Goal: Task Accomplishment & Management: Use online tool/utility

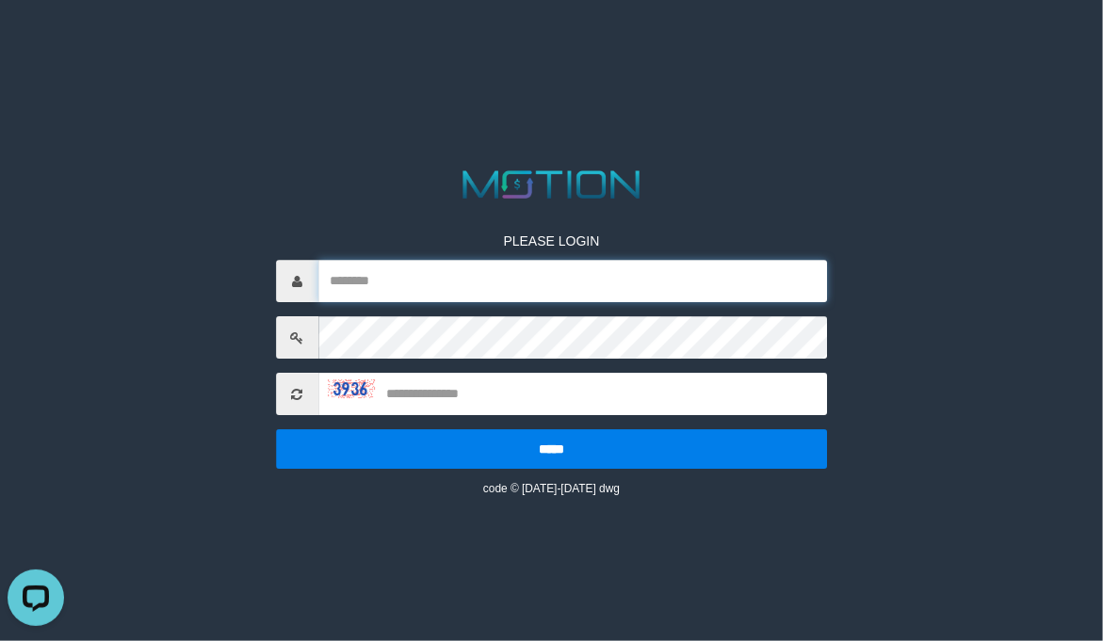
drag, startPoint x: 434, startPoint y: 301, endPoint x: 699, endPoint y: 274, distance: 266.0
click at [434, 301] on input "text" at bounding box center [572, 282] width 509 height 42
paste input "******"
type input "******"
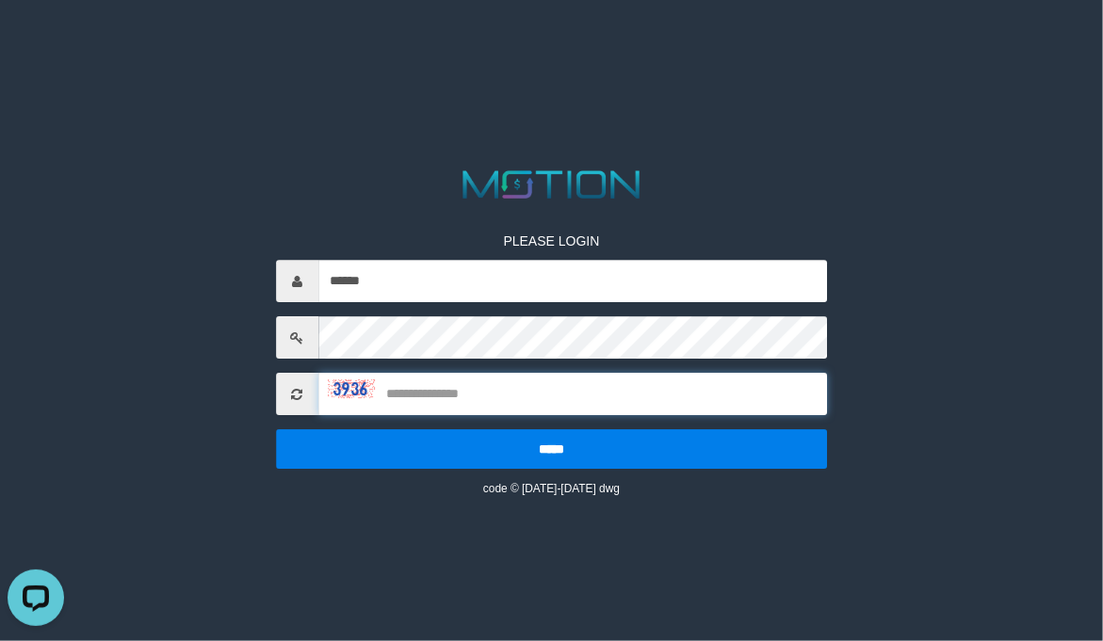
click at [426, 402] on input "text" at bounding box center [572, 395] width 509 height 42
type input "****"
click at [276, 430] on input "*****" at bounding box center [552, 450] width 552 height 40
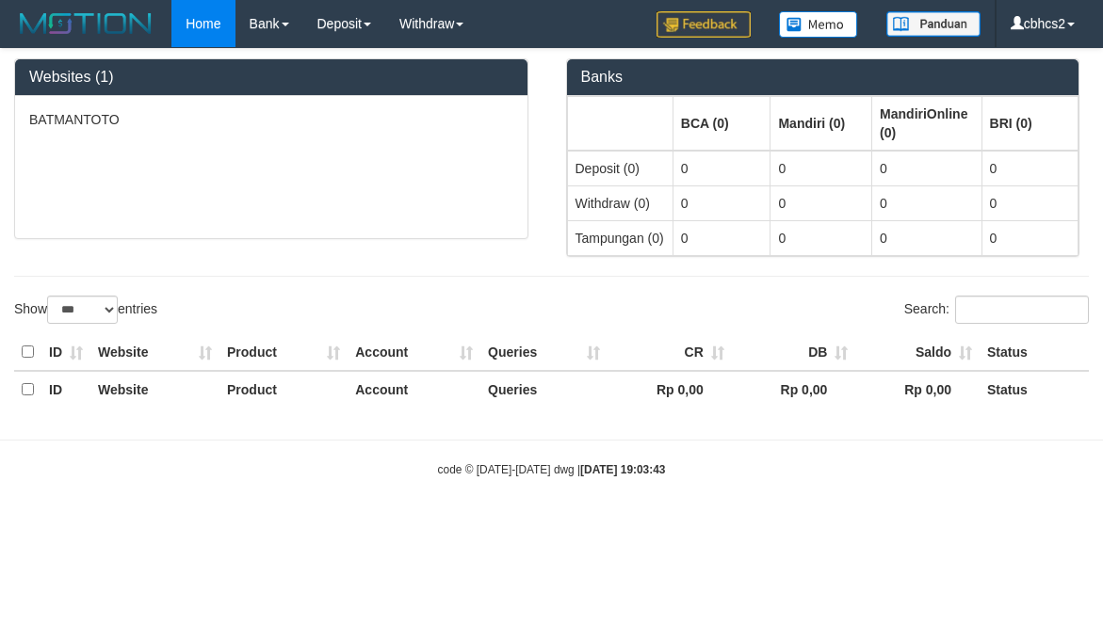
select select "***"
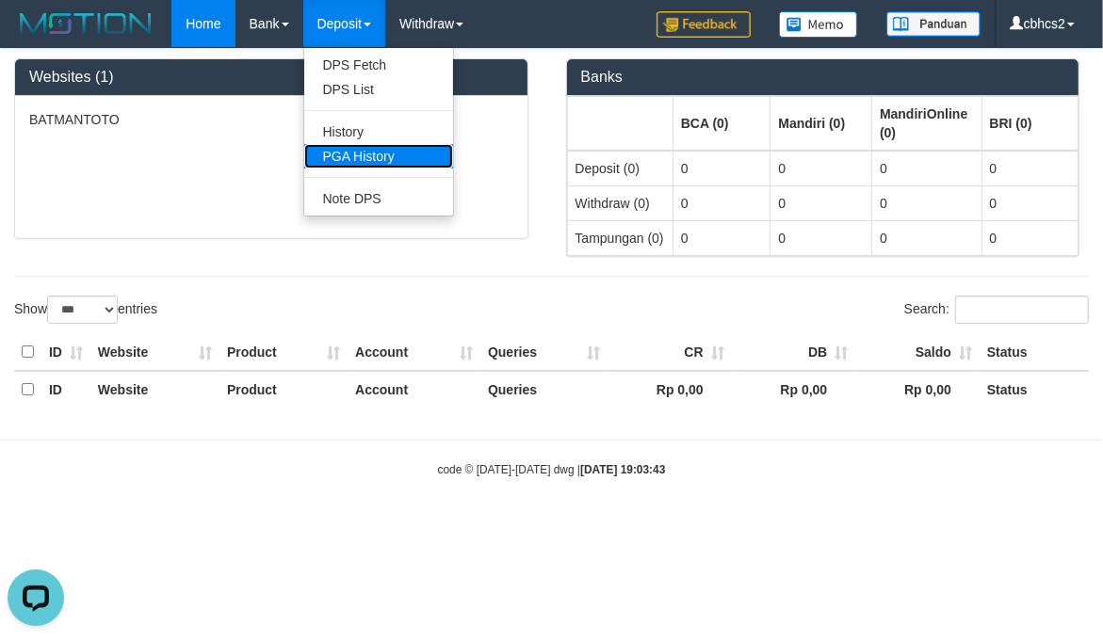
click at [395, 152] on link "PGA History" at bounding box center [378, 156] width 149 height 24
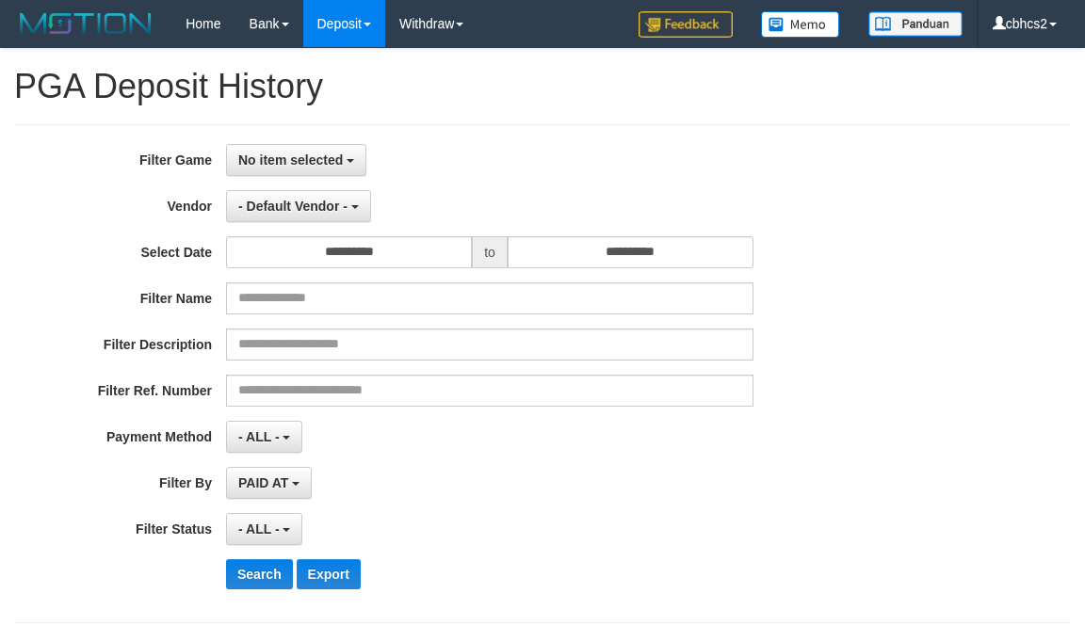
select select
select select "**"
click at [358, 157] on button "No item selected" at bounding box center [296, 160] width 140 height 32
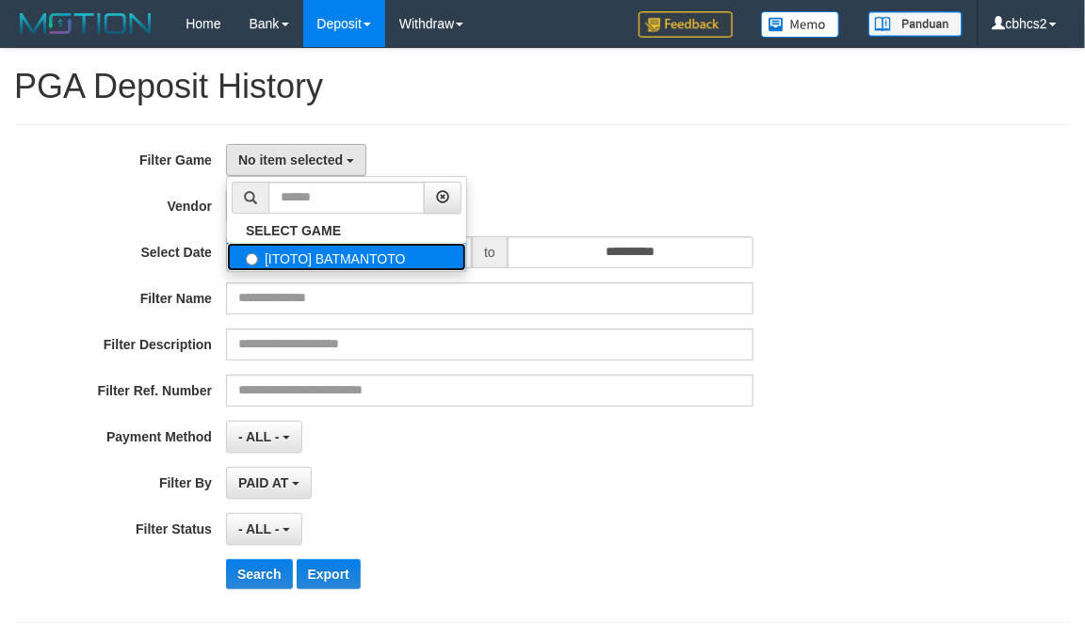
click at [309, 246] on label "[ITOTO] BATMANTOTO" at bounding box center [346, 257] width 239 height 28
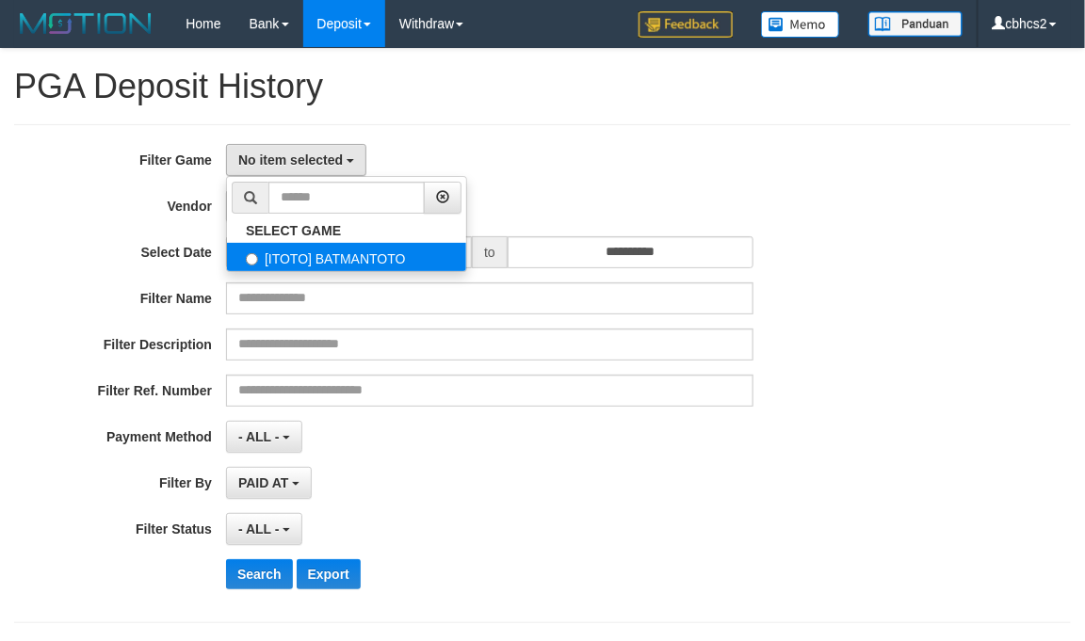
select select "****"
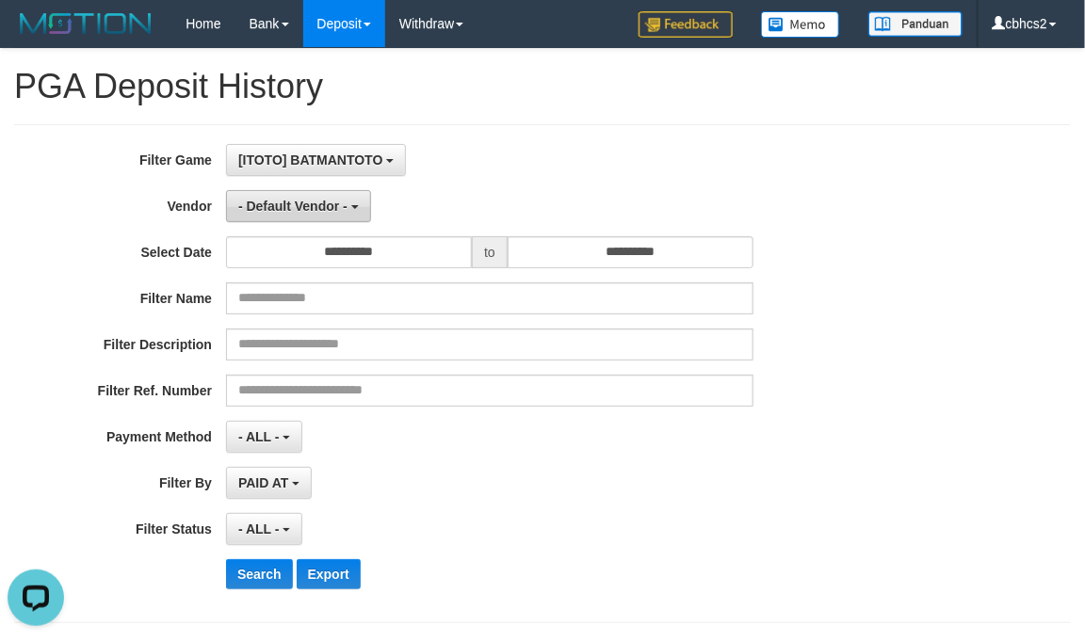
click at [334, 218] on button "- Default Vendor -" at bounding box center [298, 206] width 145 height 32
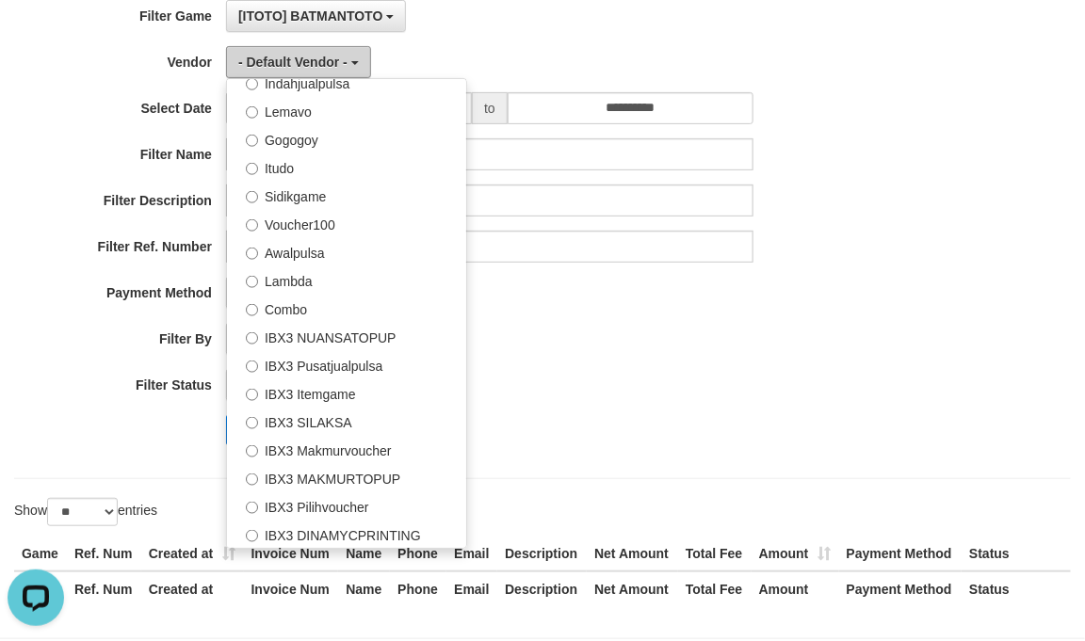
scroll to position [229, 0]
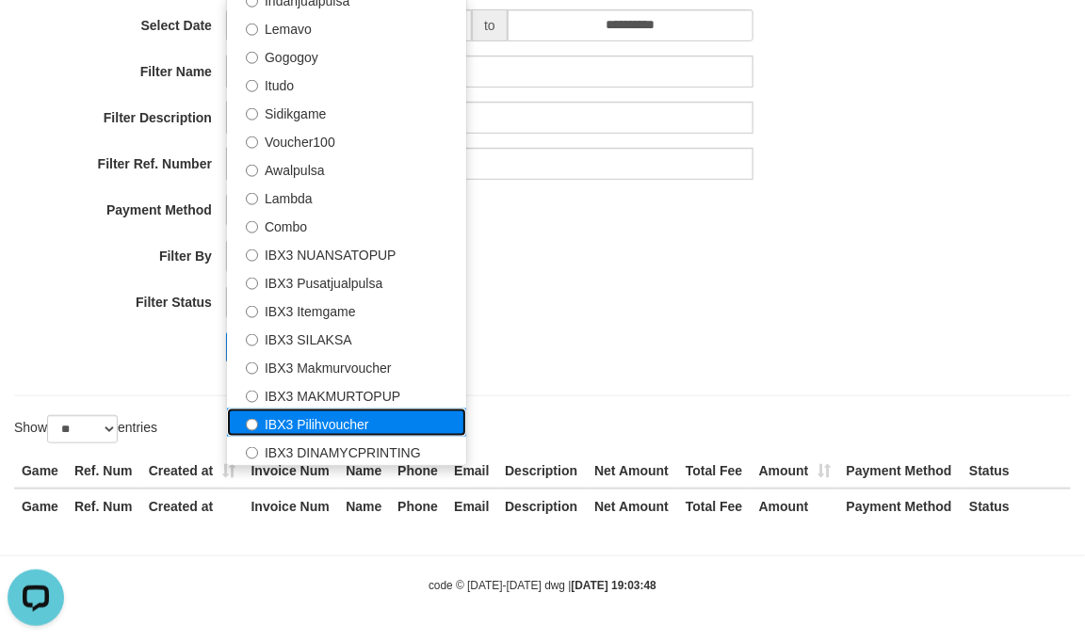
drag, startPoint x: 379, startPoint y: 415, endPoint x: 725, endPoint y: 238, distance: 388.3
click at [378, 412] on label "IBX3 Pilihvoucher" at bounding box center [346, 423] width 239 height 28
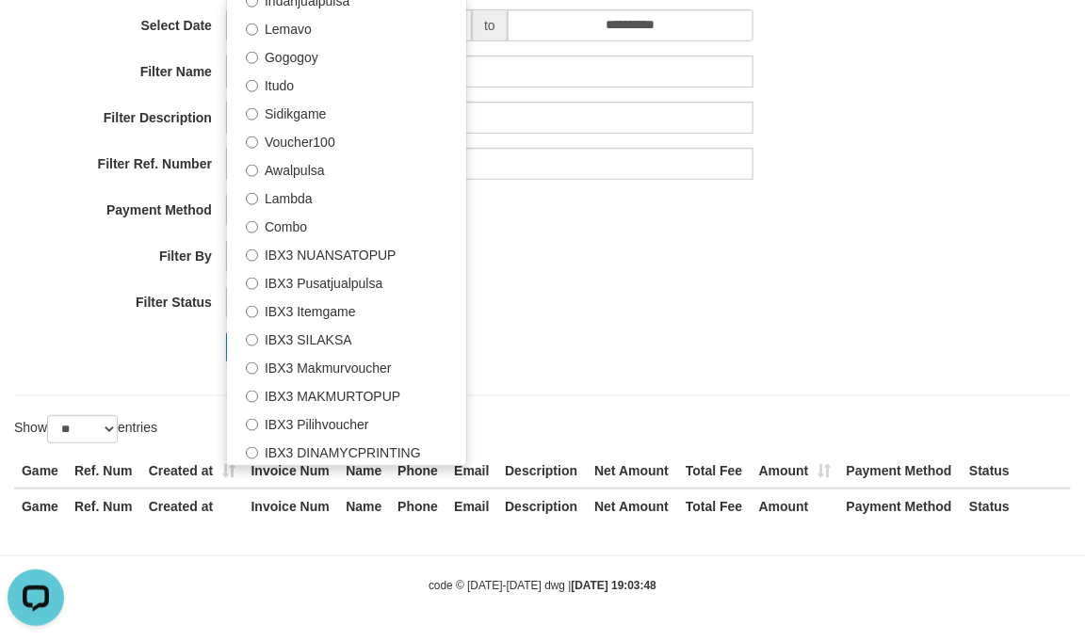
select select "**********"
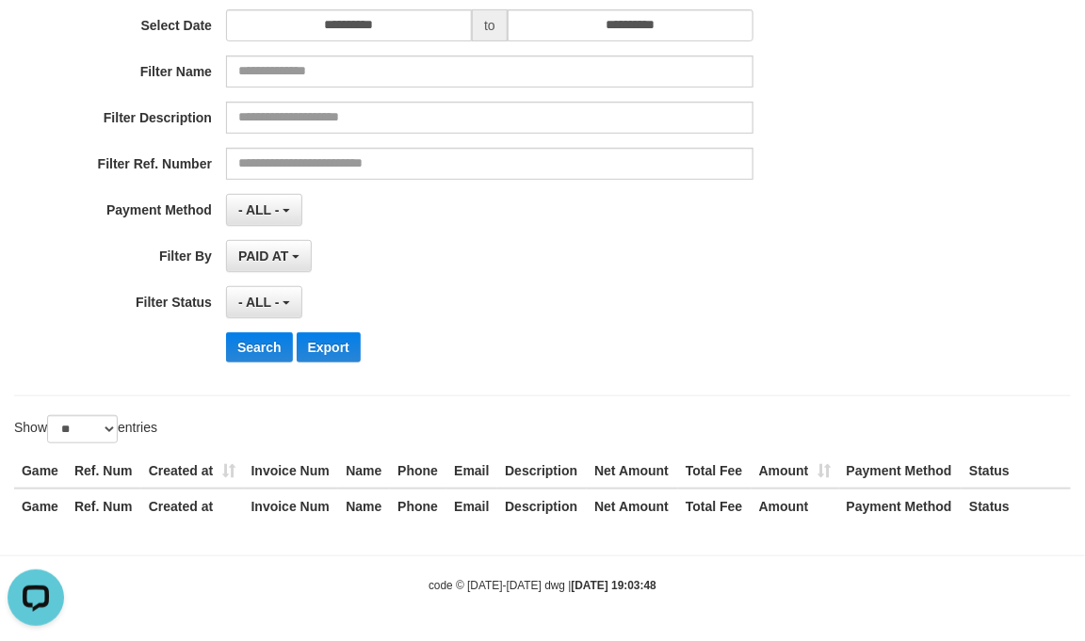
click at [732, 232] on div "**********" at bounding box center [452, 146] width 904 height 459
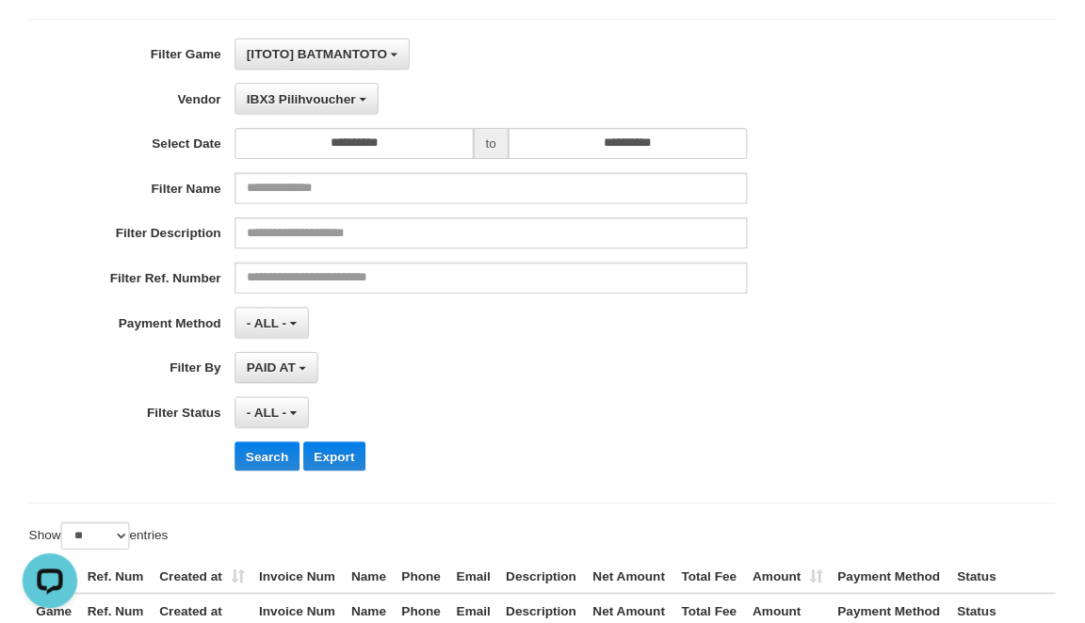
scroll to position [156, 0]
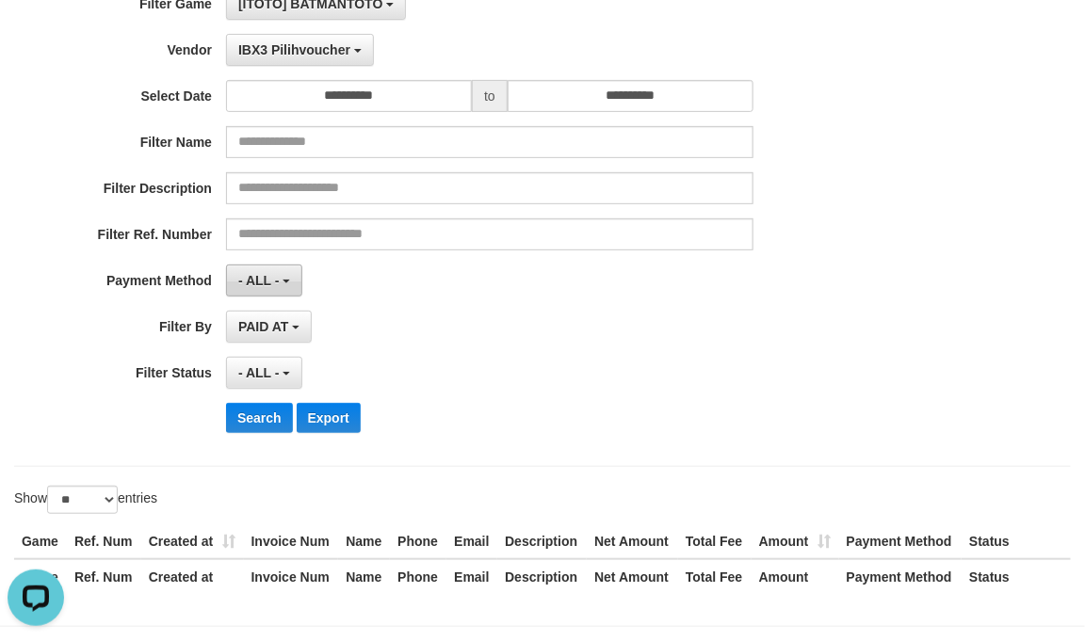
click at [294, 281] on button "- ALL -" at bounding box center [264, 281] width 76 height 32
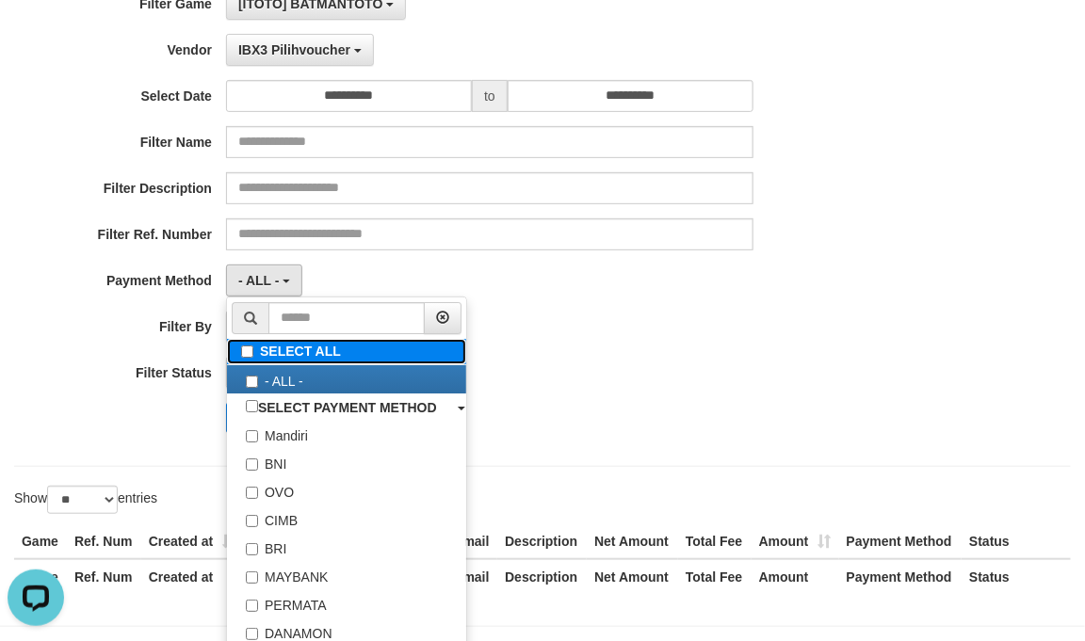
click at [299, 346] on label "SELECT ALL" at bounding box center [346, 351] width 239 height 25
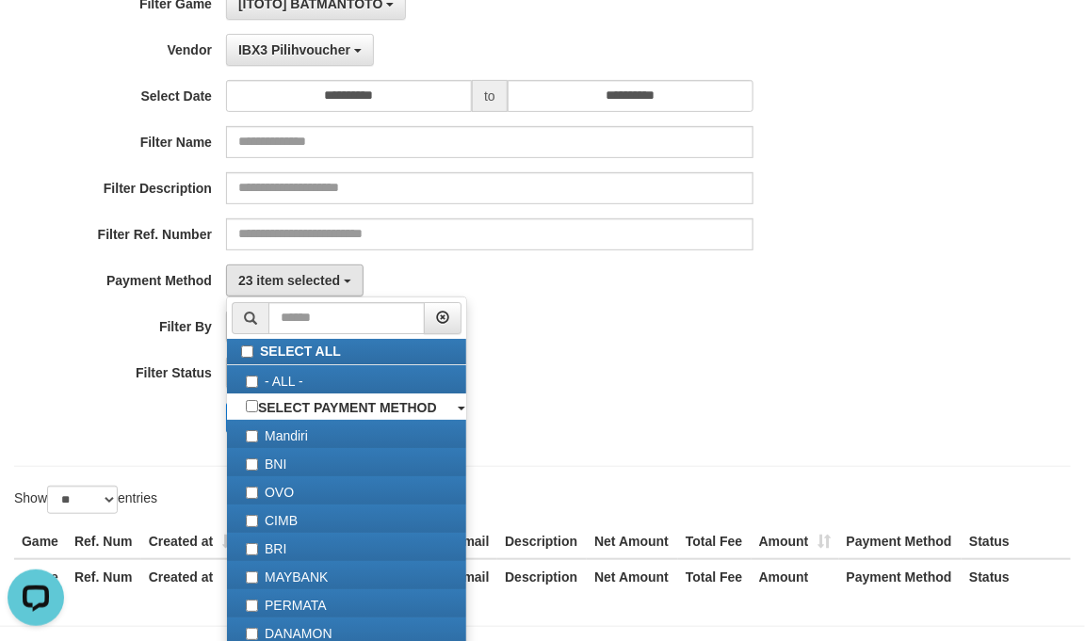
click at [685, 268] on div "23 item selected SELECT ALL - ALL - SELECT PAYMENT METHOD Mandiri BNI OVO CIMB …" at bounding box center [489, 281] width 527 height 32
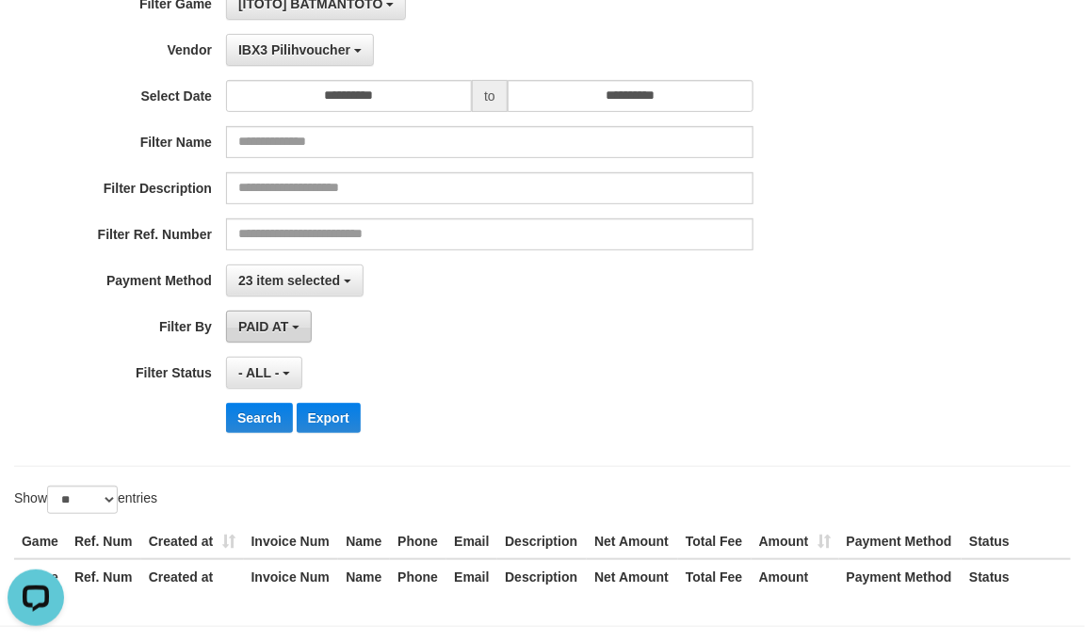
click at [301, 322] on button "PAID AT" at bounding box center [269, 327] width 86 height 32
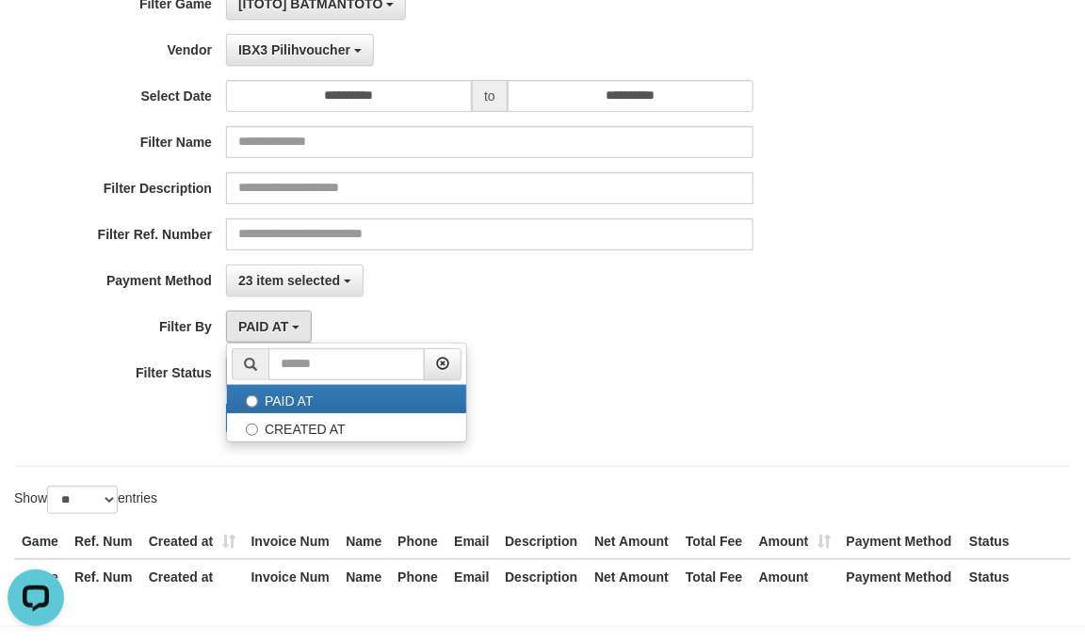
click at [631, 327] on div "PAID AT PAID AT CREATED AT" at bounding box center [489, 327] width 527 height 32
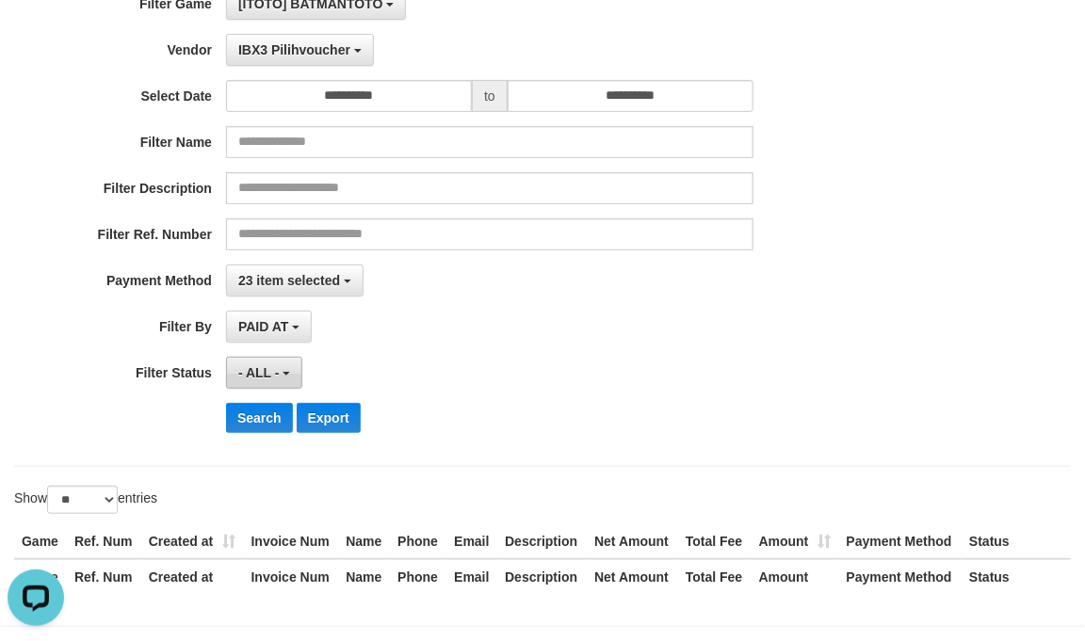
drag, startPoint x: 284, startPoint y: 375, endPoint x: 294, endPoint y: 383, distance: 12.7
click at [281, 375] on button "- ALL -" at bounding box center [264, 373] width 76 height 32
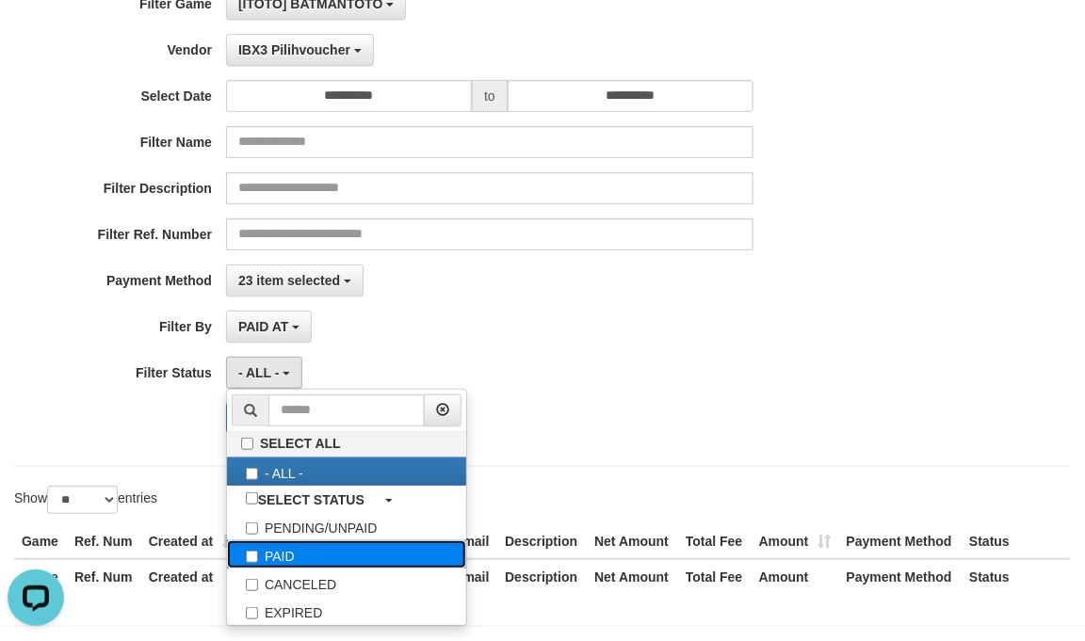
click at [322, 556] on label "PAID" at bounding box center [346, 554] width 239 height 28
select select "*"
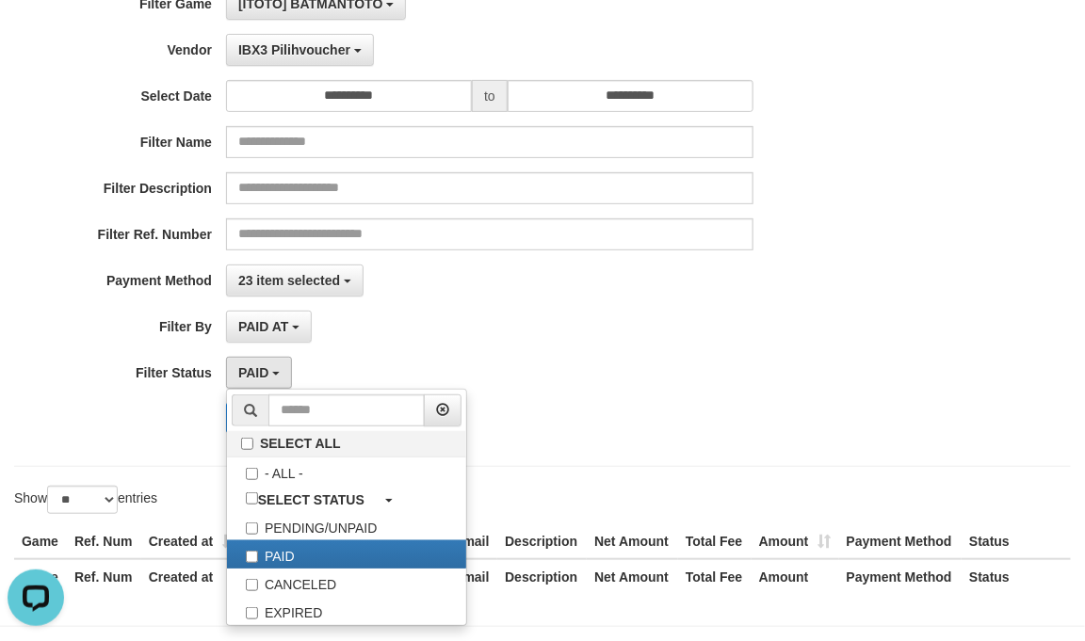
click at [733, 340] on div "PAID AT PAID AT CREATED AT" at bounding box center [489, 327] width 527 height 32
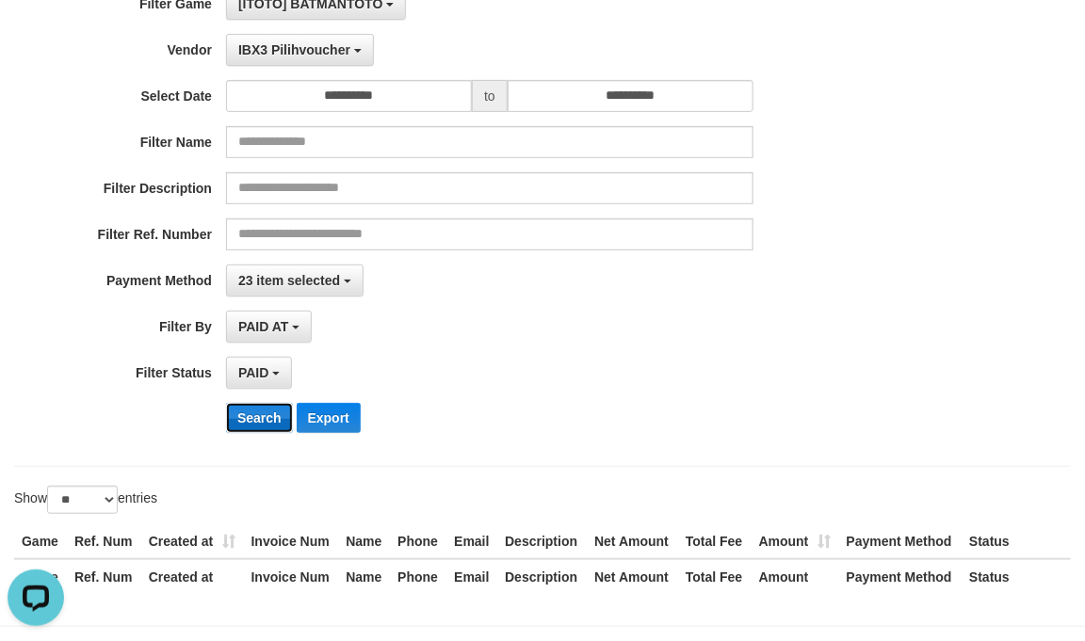
click at [240, 422] on button "Search" at bounding box center [259, 418] width 67 height 30
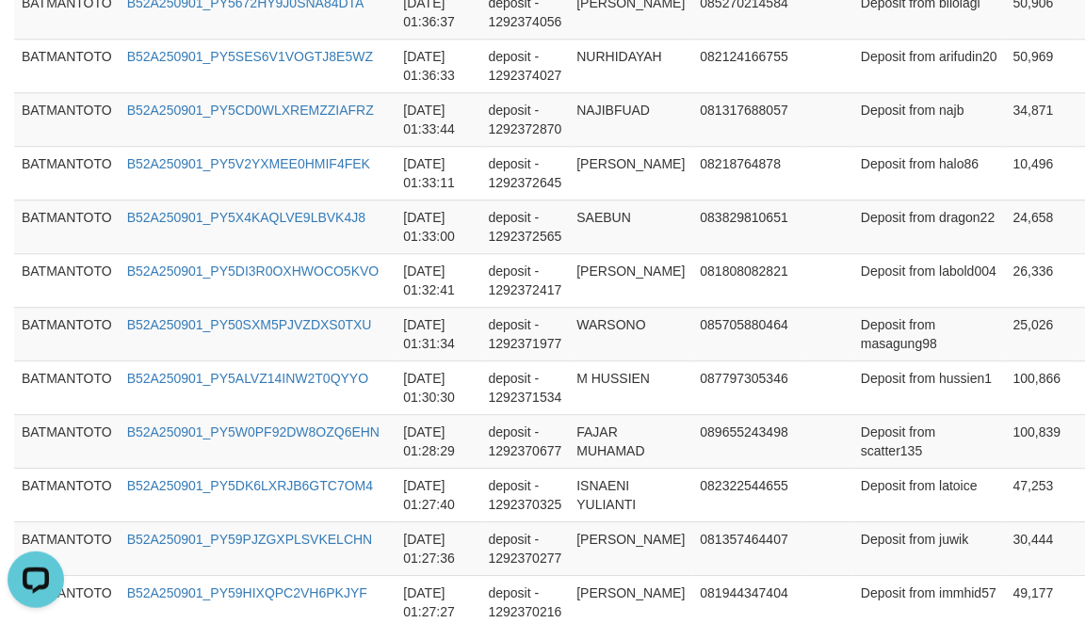
scroll to position [314, 0]
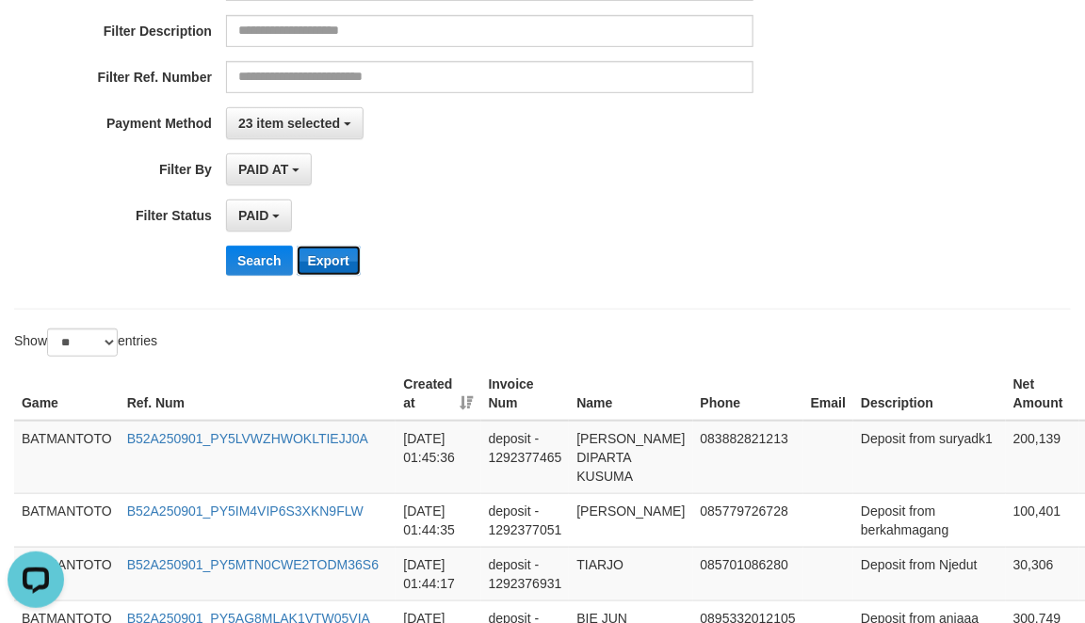
click at [328, 265] on button "Export" at bounding box center [329, 261] width 64 height 30
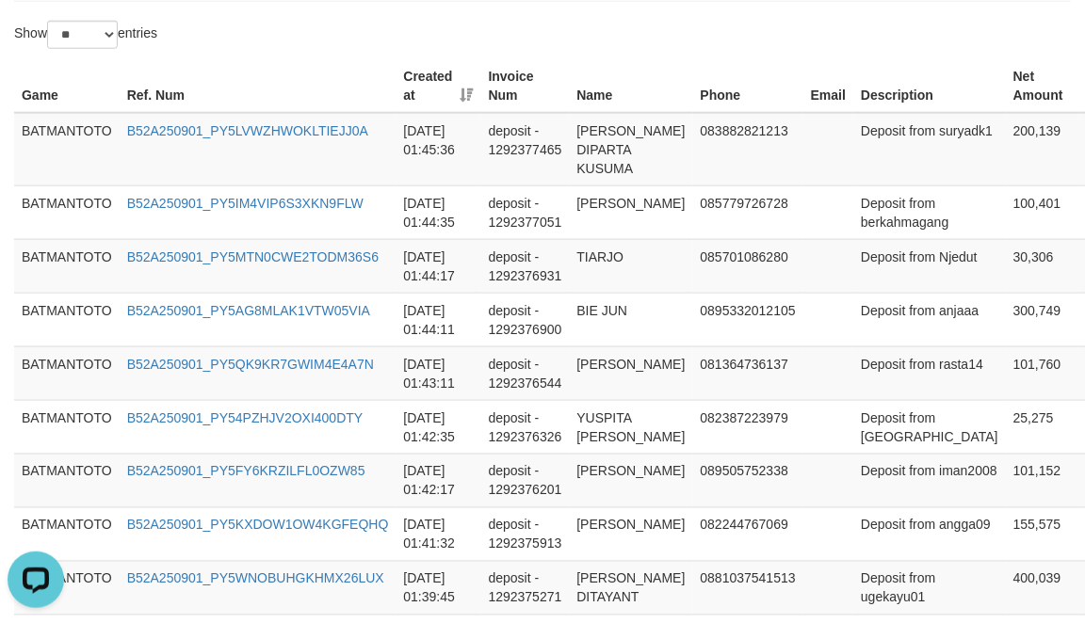
scroll to position [0, 0]
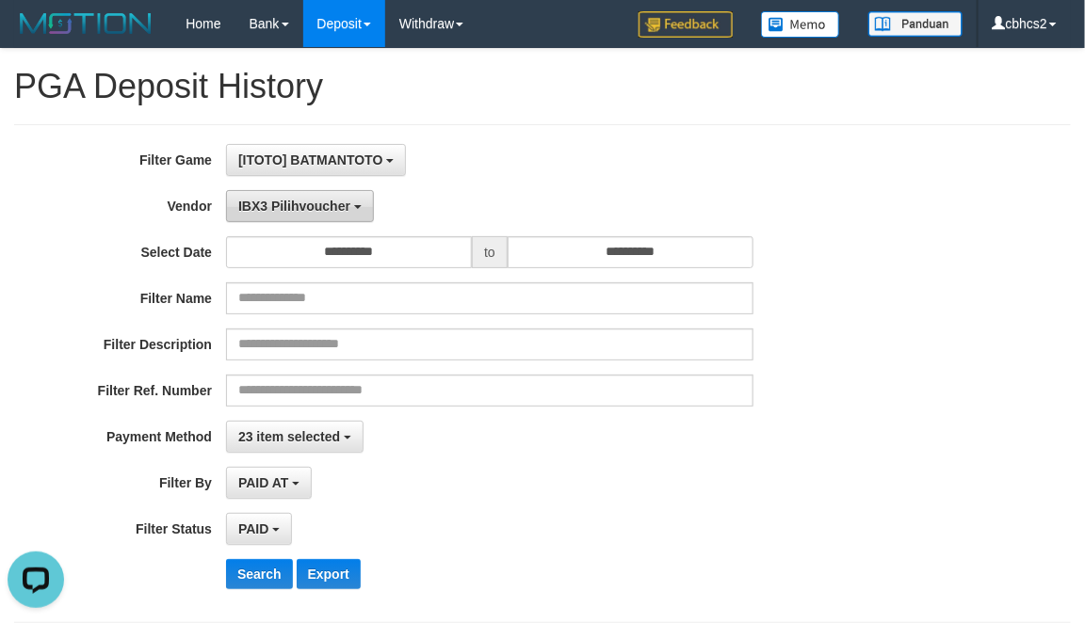
click at [308, 210] on span "IBX3 Pilihvoucher" at bounding box center [294, 206] width 112 height 15
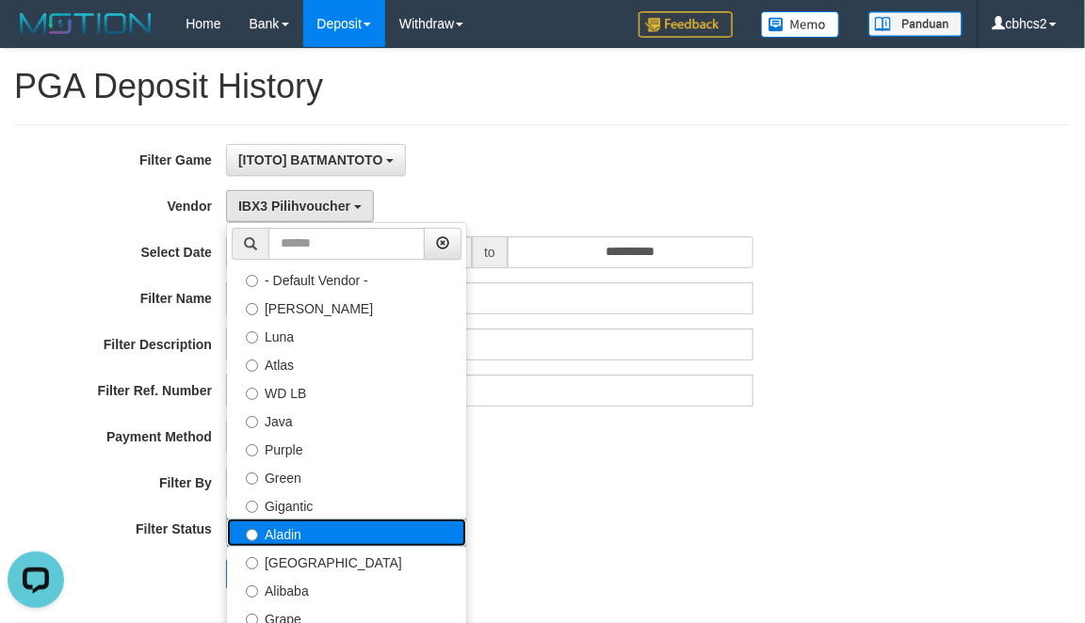
click at [307, 540] on label "Aladin" at bounding box center [346, 533] width 239 height 28
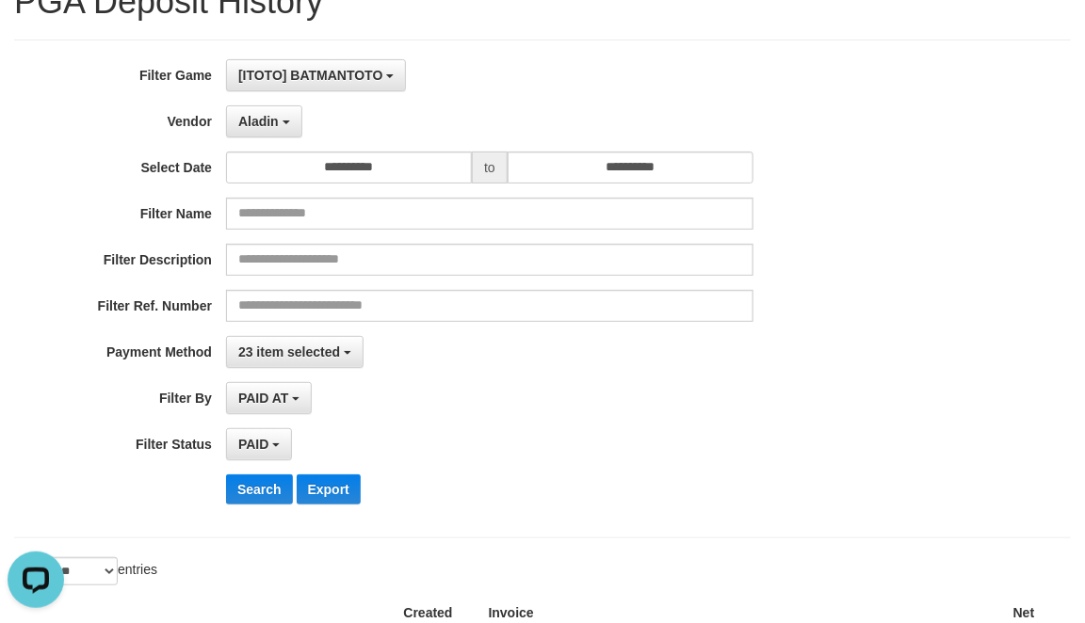
scroll to position [156, 0]
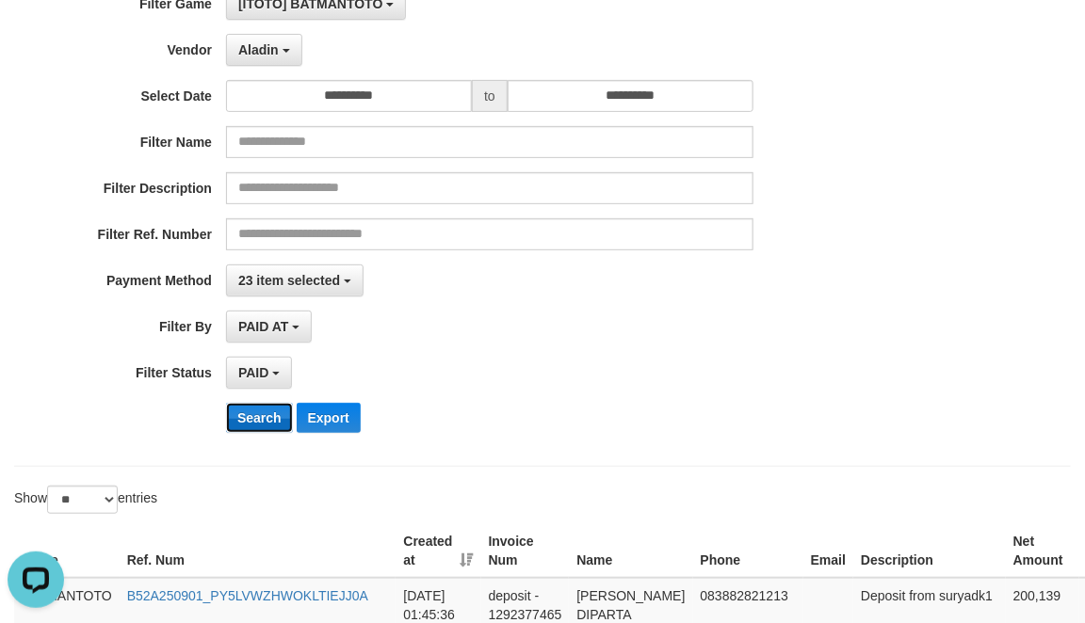
click at [235, 414] on button "Search" at bounding box center [259, 418] width 67 height 30
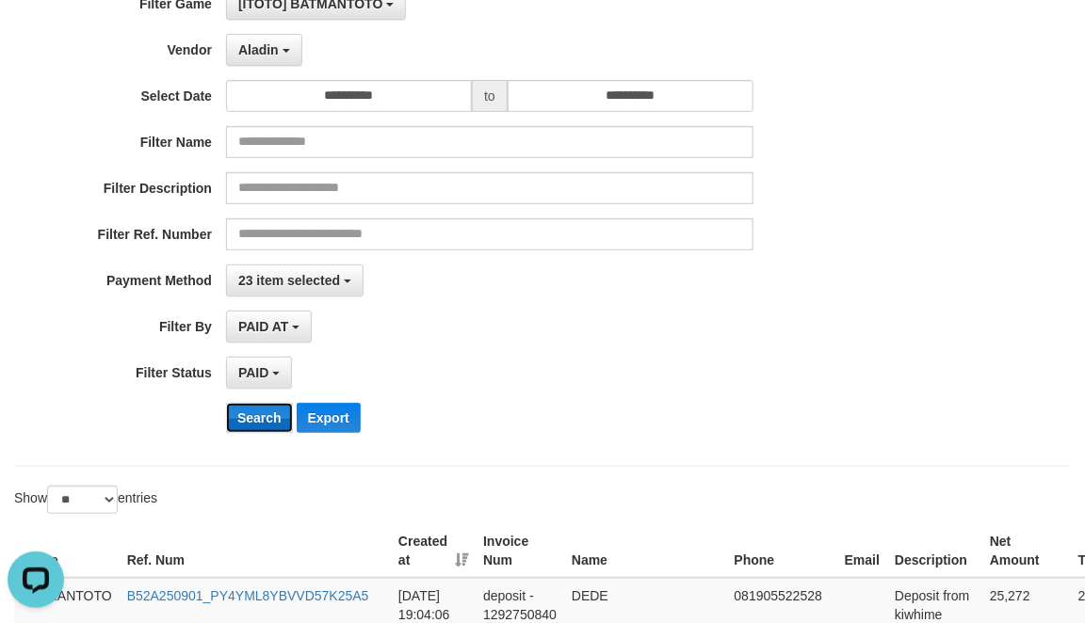
click at [265, 415] on button "Search" at bounding box center [259, 418] width 67 height 30
drag, startPoint x: 254, startPoint y: 419, endPoint x: 273, endPoint y: 415, distance: 19.2
click at [254, 419] on button "Search" at bounding box center [259, 418] width 67 height 30
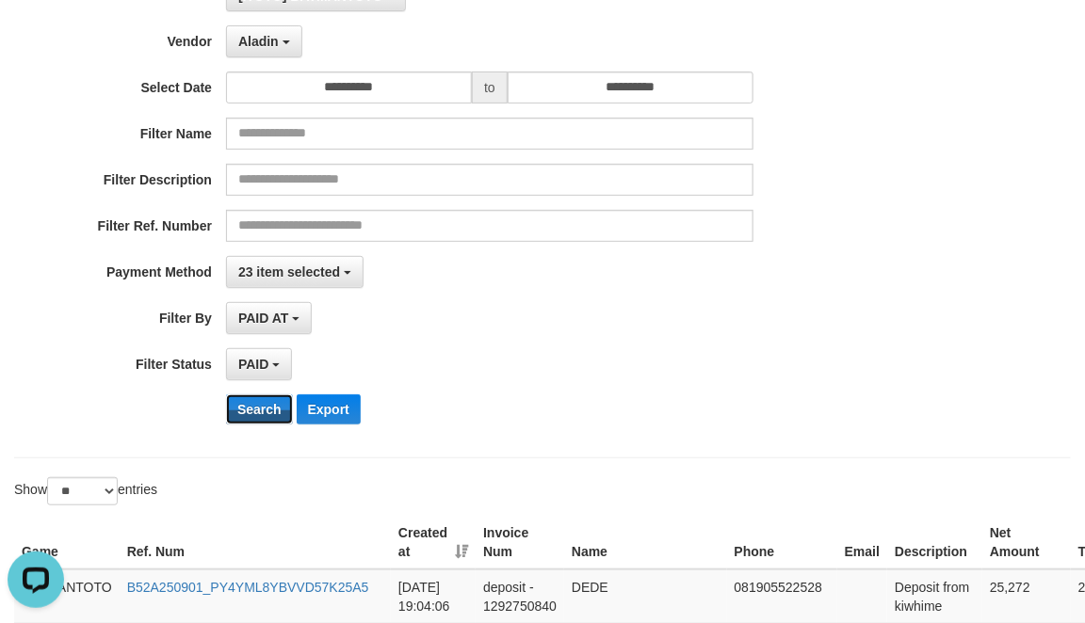
scroll to position [0, 0]
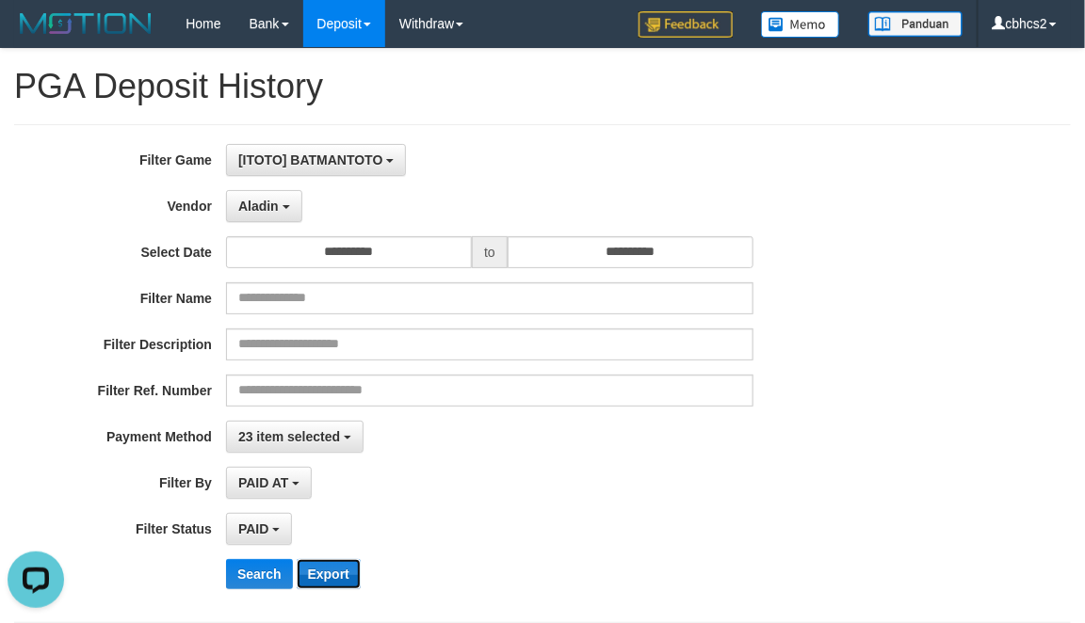
click at [316, 581] on button "Export" at bounding box center [329, 574] width 64 height 30
click at [288, 196] on button "Aladin" at bounding box center [264, 206] width 76 height 32
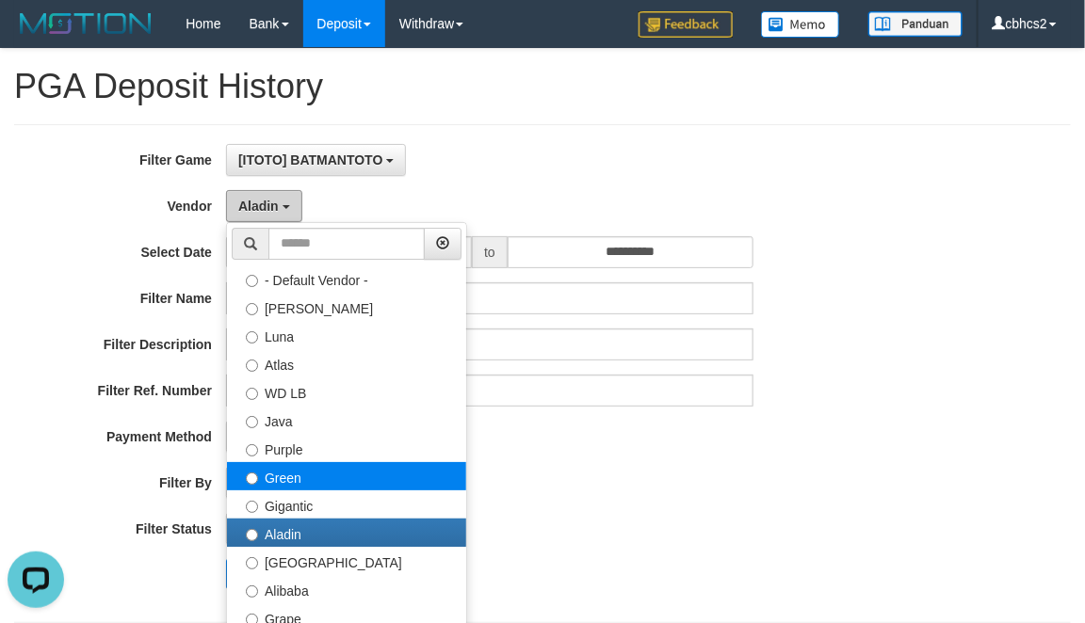
scroll to position [156, 0]
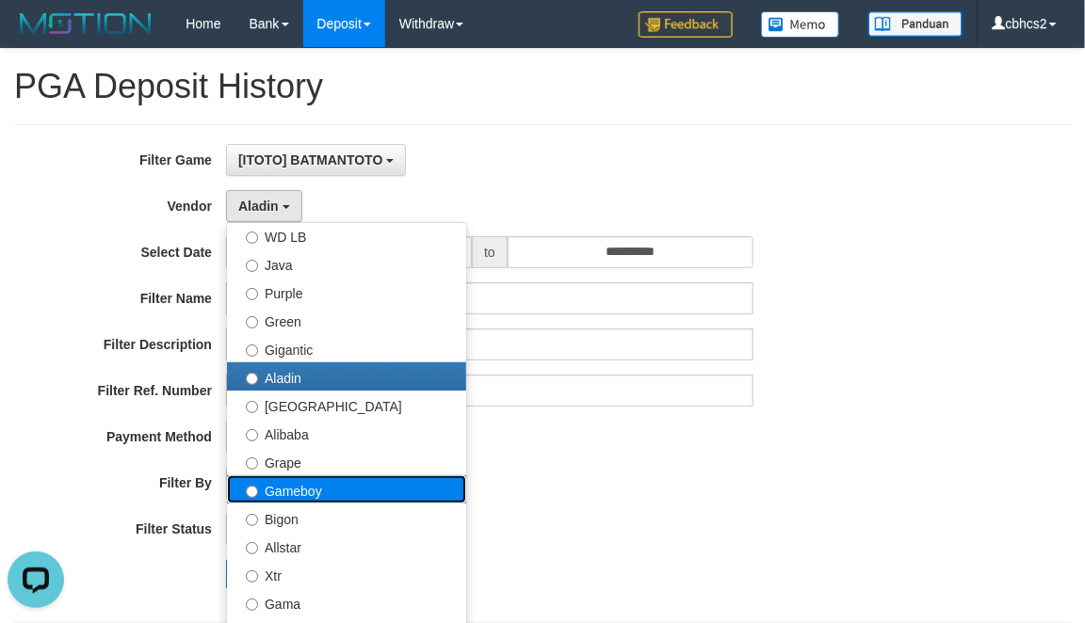
click at [341, 485] on label "Gameboy" at bounding box center [346, 489] width 239 height 28
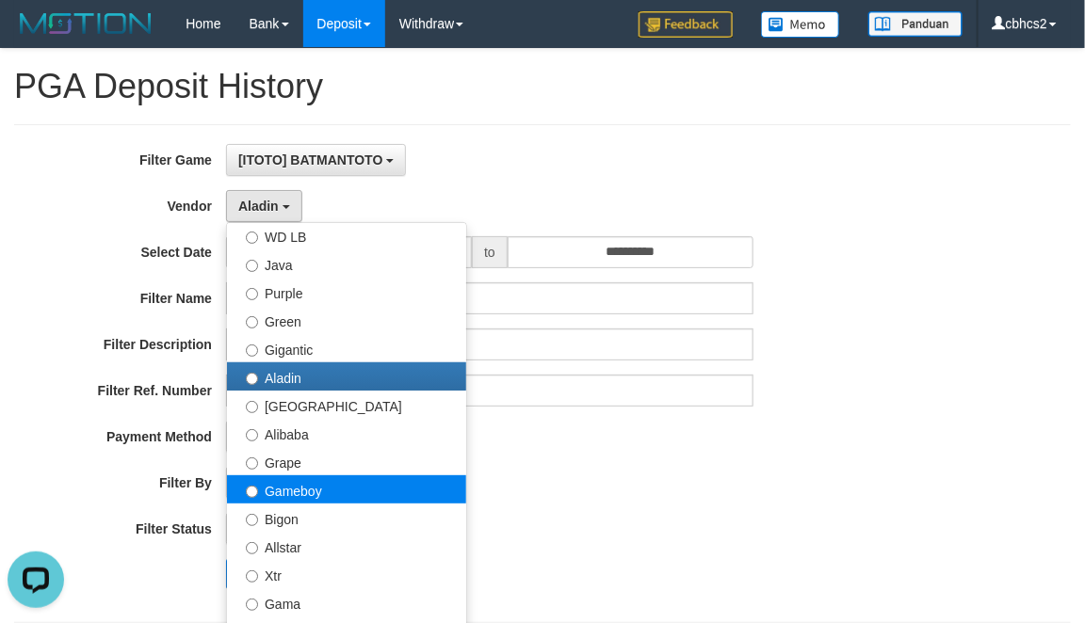
select select "**********"
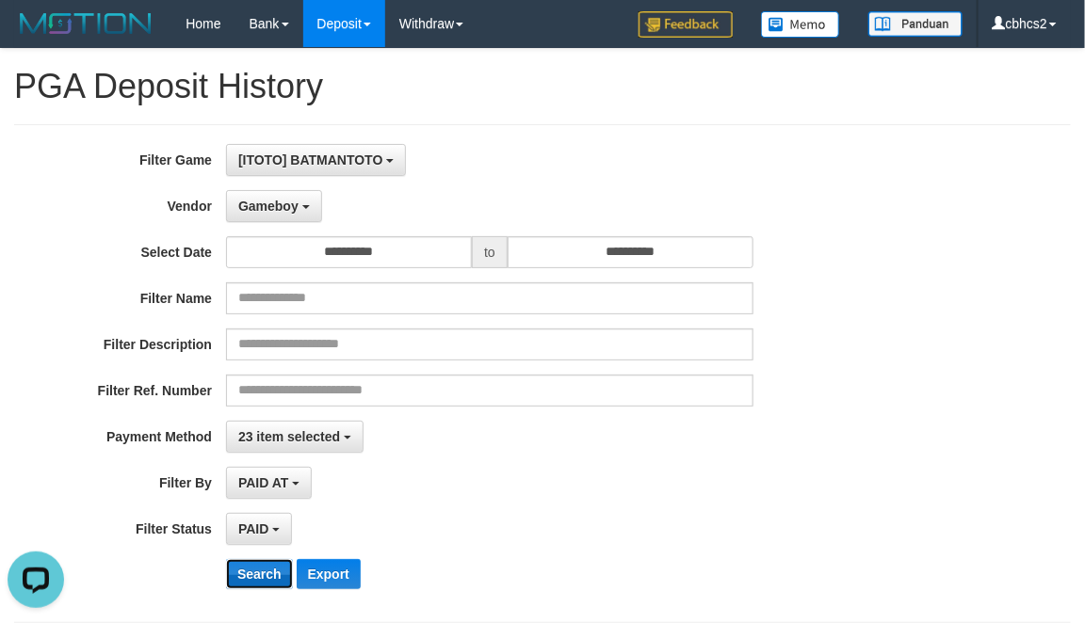
click at [252, 571] on button "Search" at bounding box center [259, 574] width 67 height 30
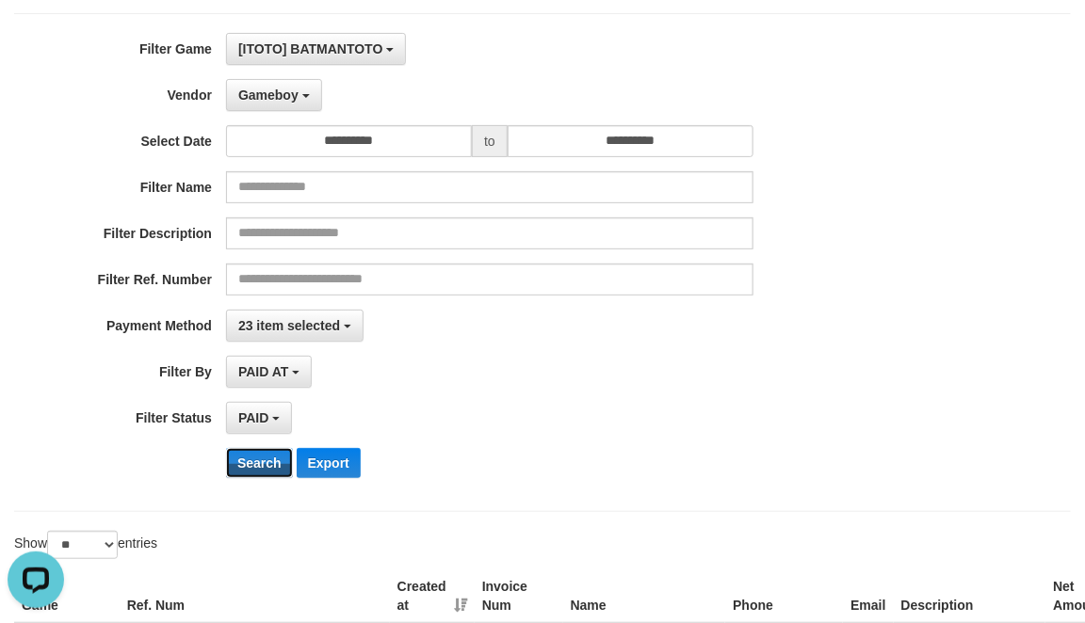
scroll to position [314, 0]
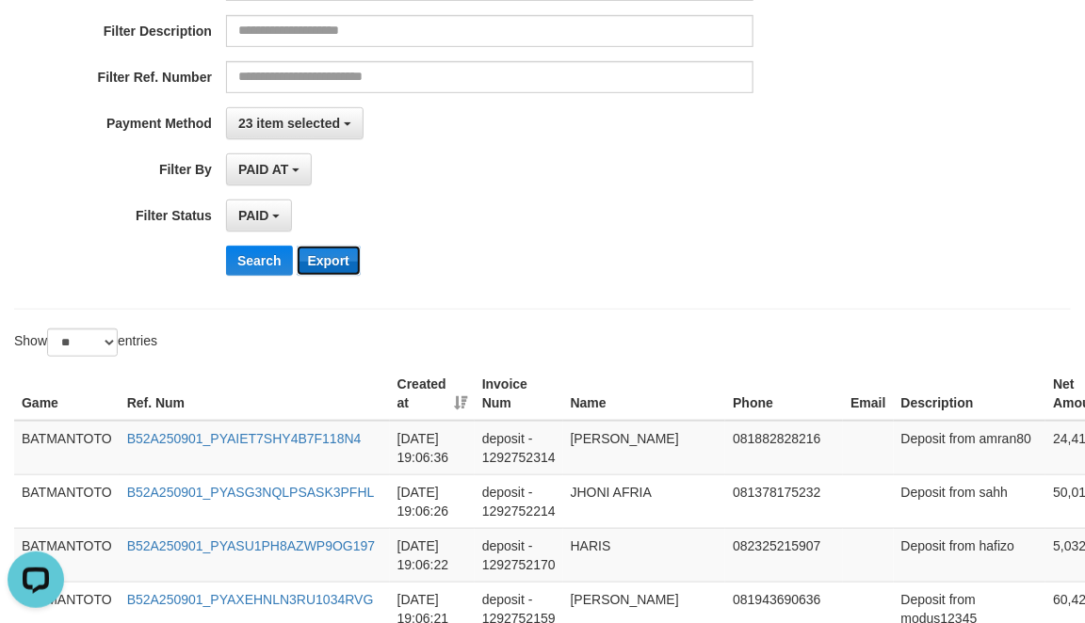
click at [341, 266] on button "Export" at bounding box center [329, 261] width 64 height 30
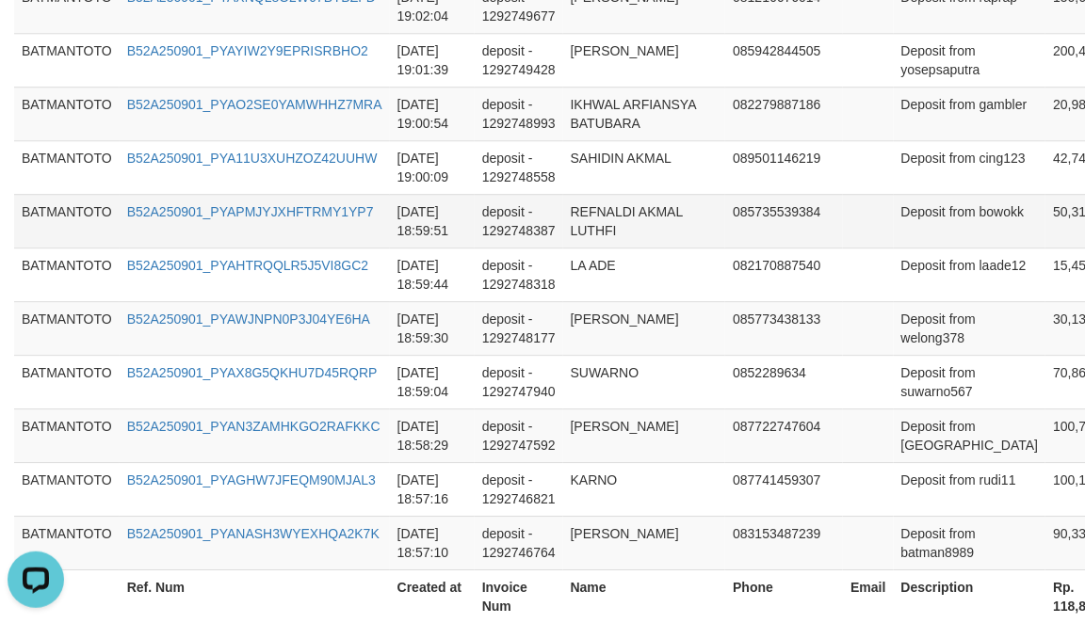
scroll to position [1684, 0]
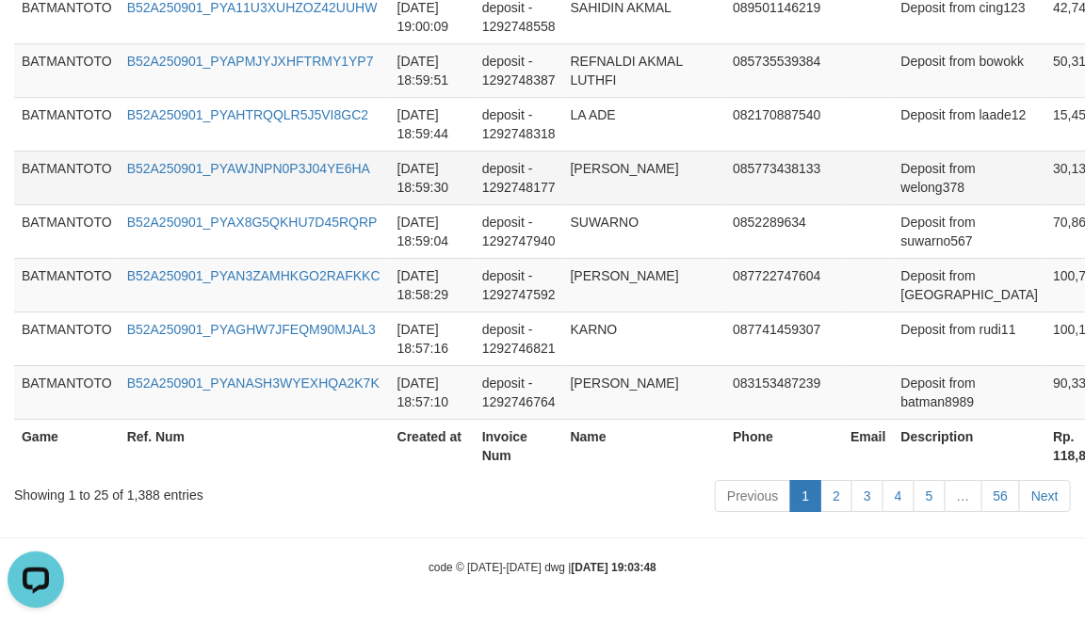
click at [894, 200] on td "Deposit from welong378" at bounding box center [970, 178] width 153 height 54
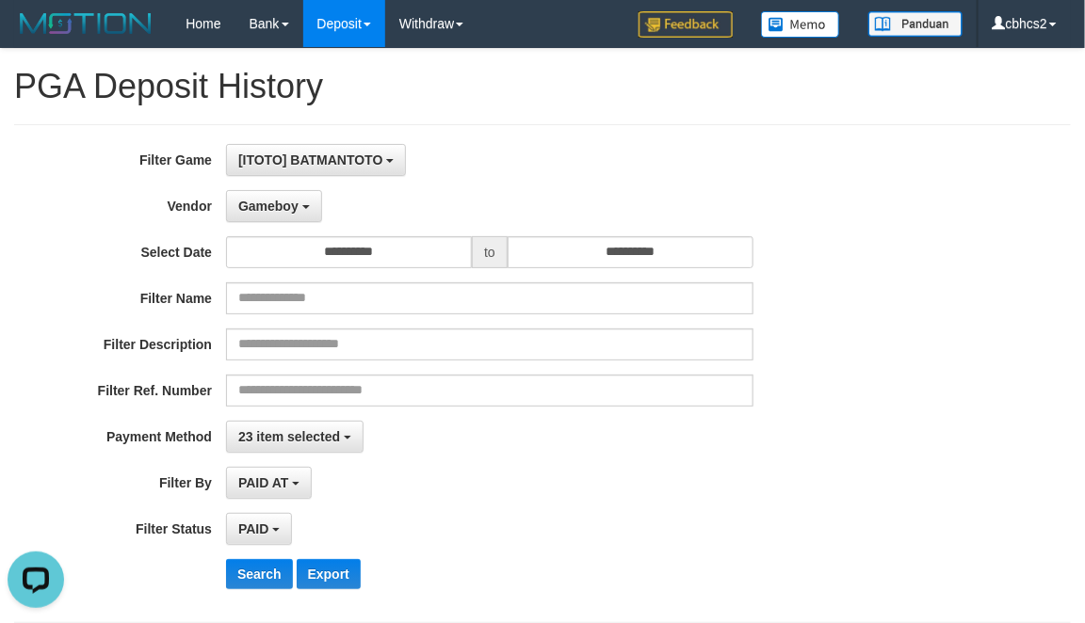
scroll to position [627, 0]
